Goal: Browse casually

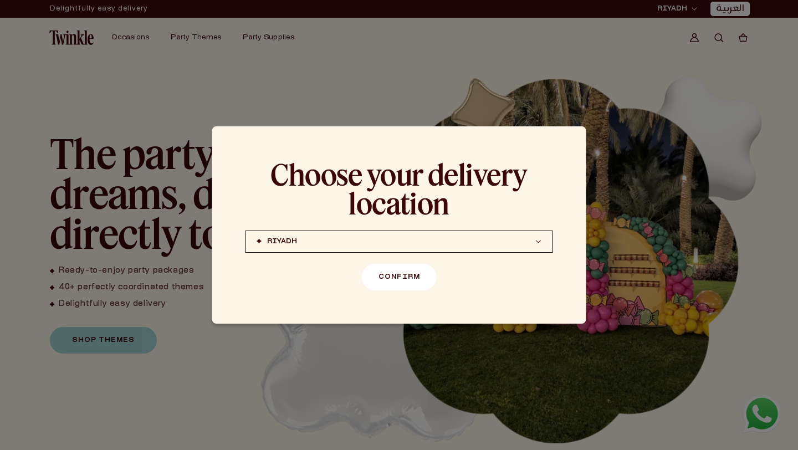
click at [415, 283] on button "Confirm" at bounding box center [399, 277] width 75 height 27
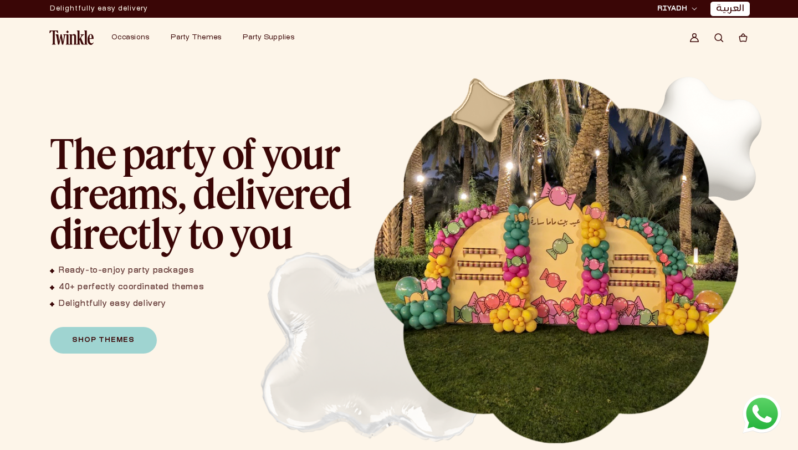
scroll to position [16, 0]
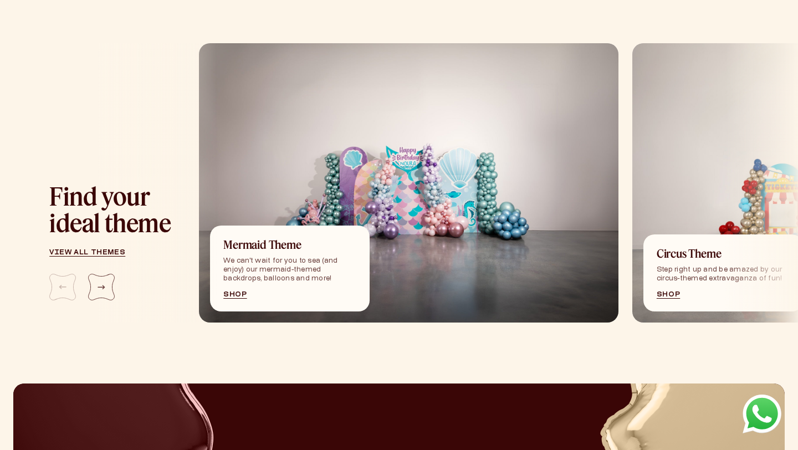
scroll to position [1195, 4]
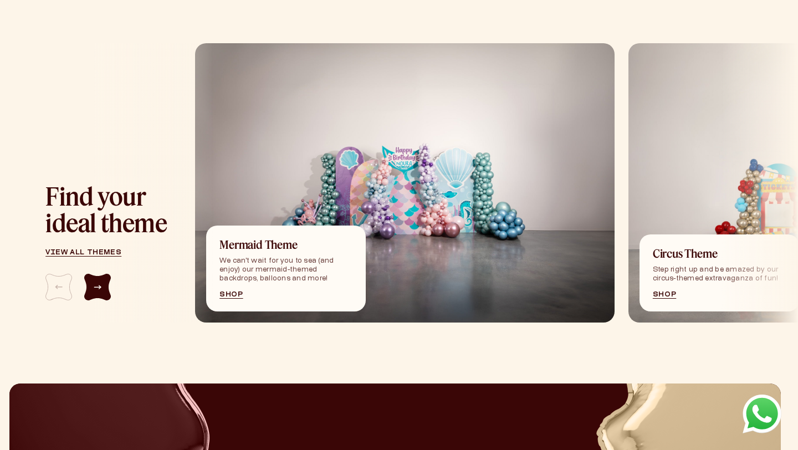
click at [99, 286] on div "Next slide" at bounding box center [97, 287] width 27 height 27
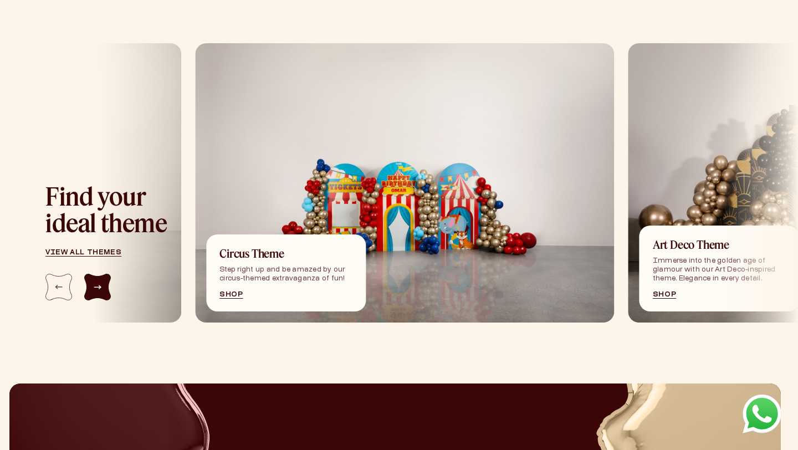
click at [99, 286] on div "Next slide" at bounding box center [97, 287] width 27 height 27
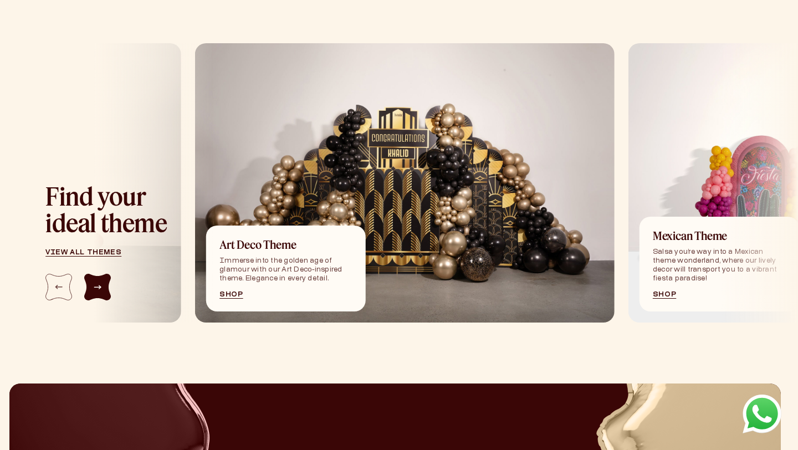
click at [99, 287] on div "Next slide" at bounding box center [97, 287] width 27 height 27
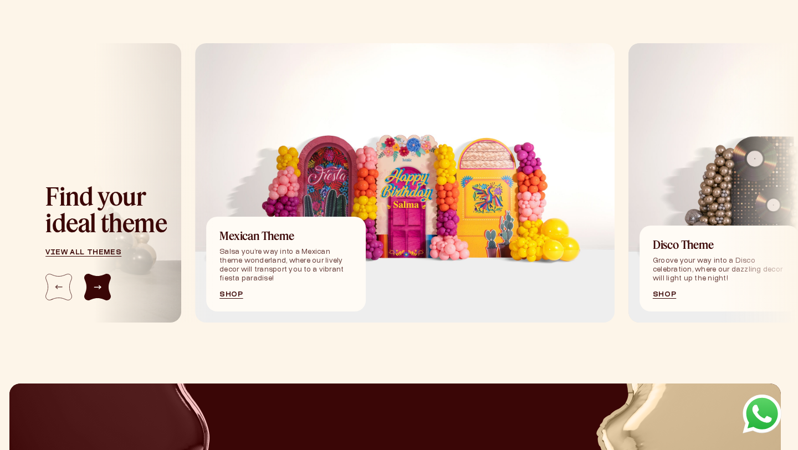
click at [99, 286] on div "Next slide" at bounding box center [97, 287] width 27 height 27
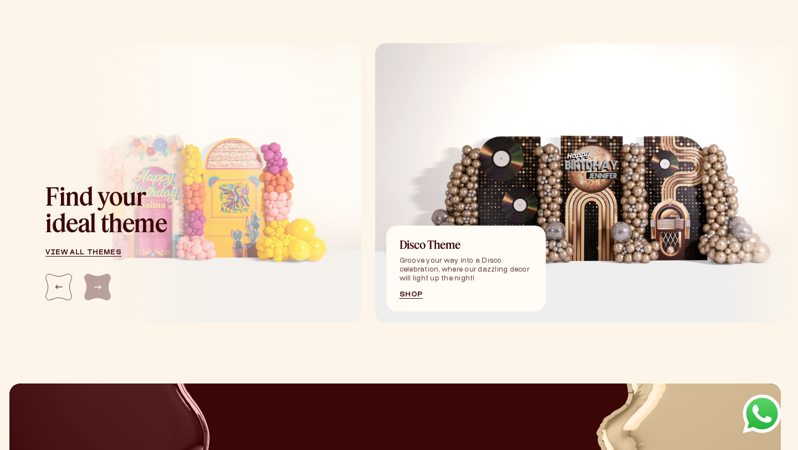
click at [99, 286] on div at bounding box center [107, 287] width 125 height 27
